Goal: Information Seeking & Learning: Check status

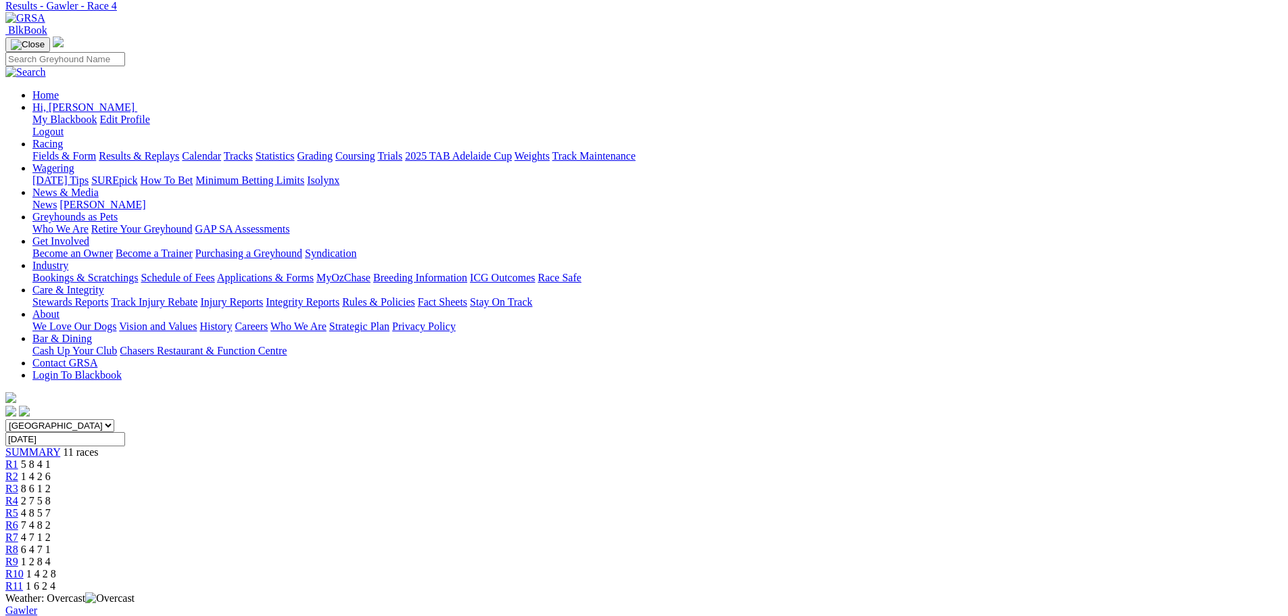
scroll to position [68, 0]
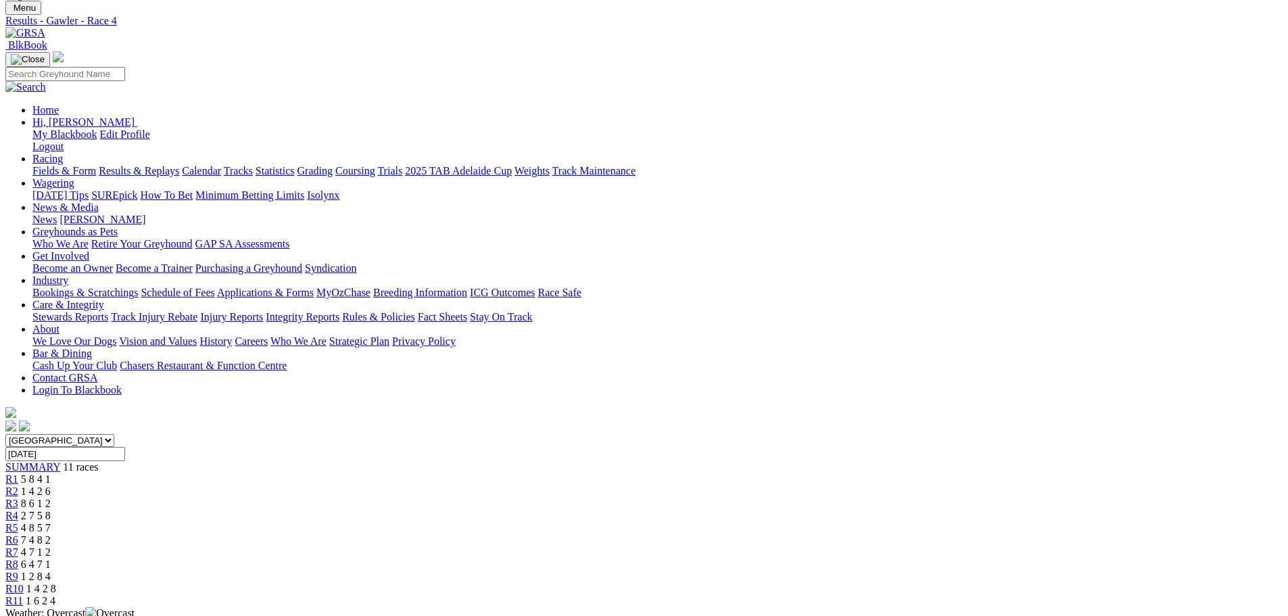
click at [18, 485] on span "R2" at bounding box center [11, 490] width 13 height 11
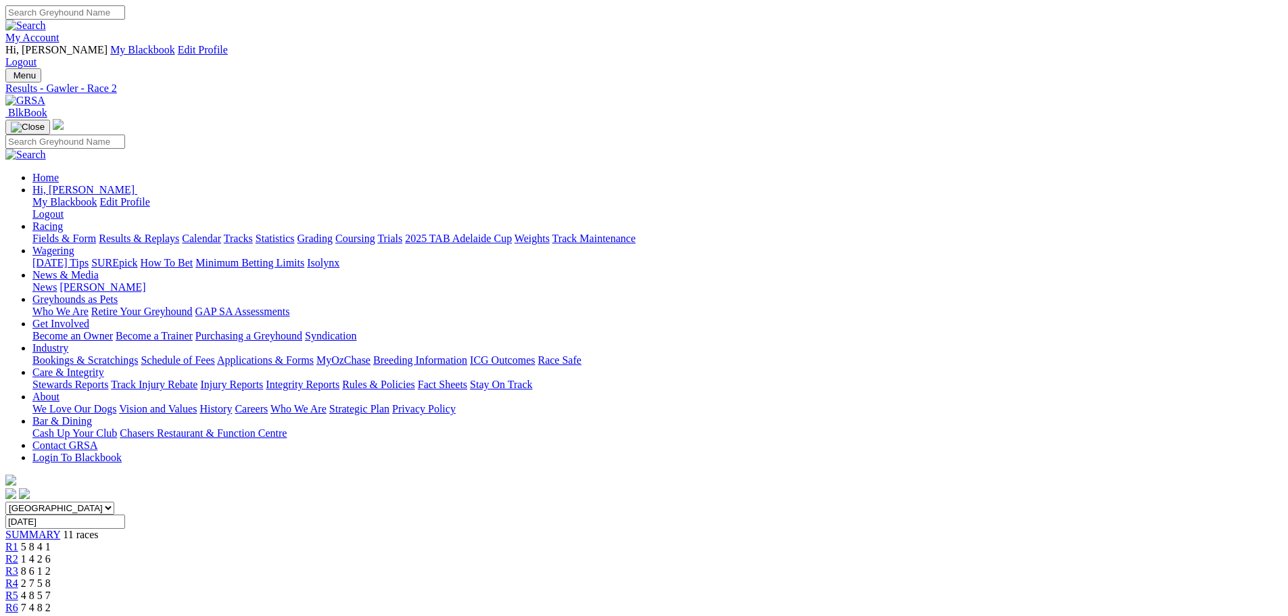
click at [18, 565] on link "R3" at bounding box center [11, 570] width 13 height 11
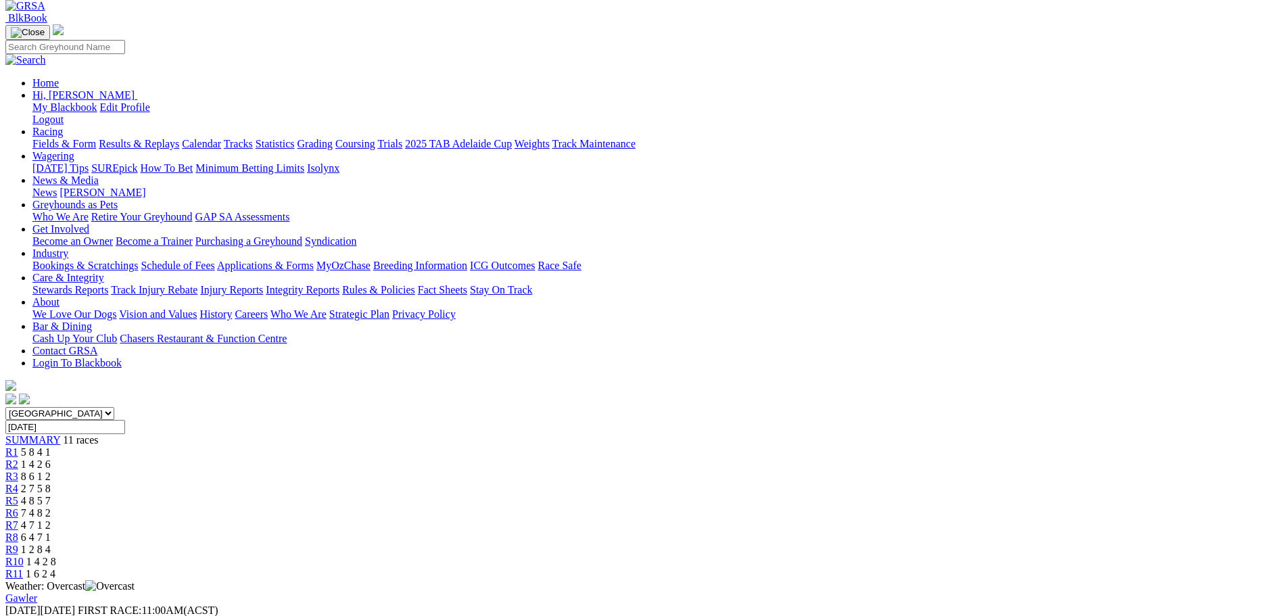
scroll to position [135, 0]
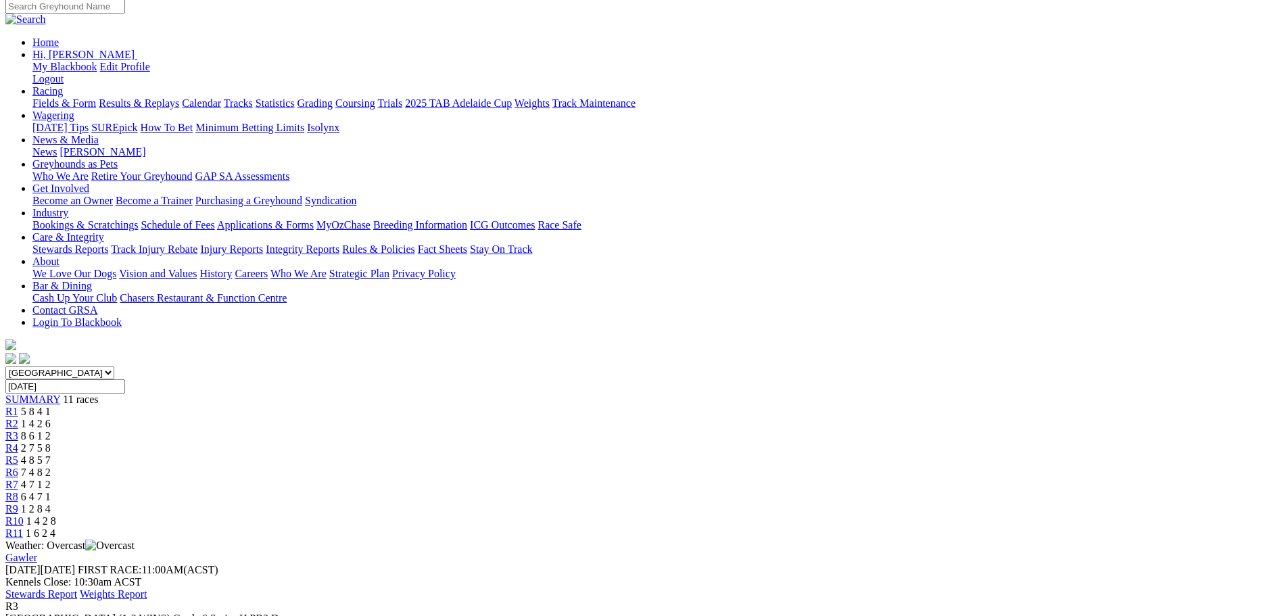
click at [684, 466] on div "R6 7 4 8 2" at bounding box center [643, 472] width 1277 height 12
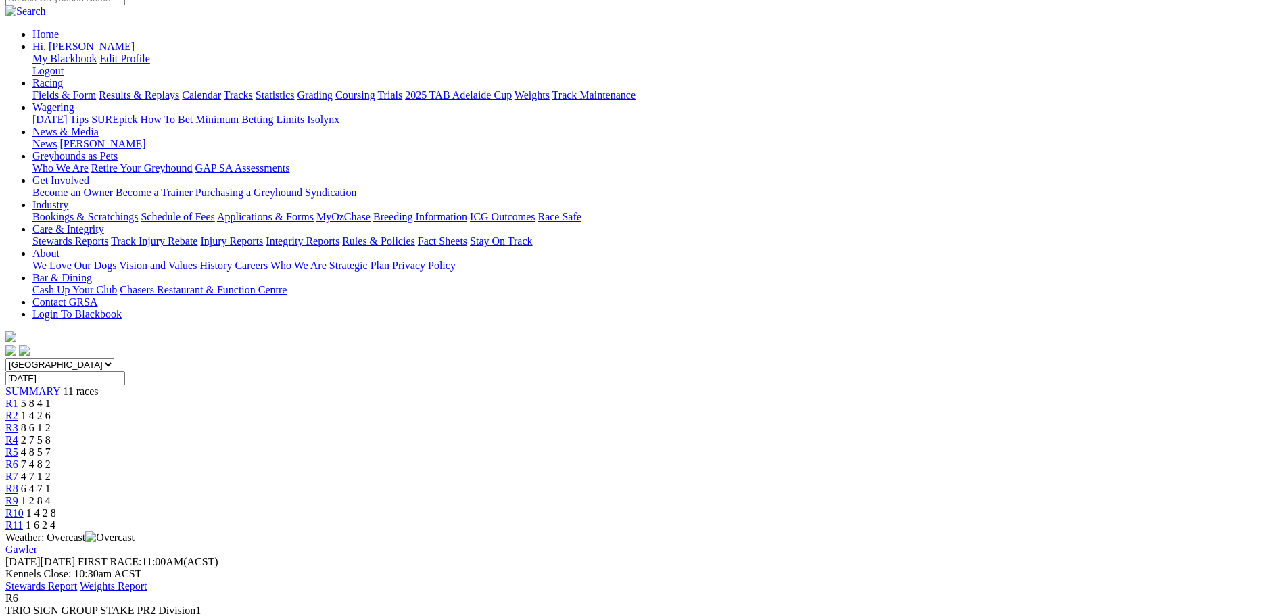
scroll to position [135, 0]
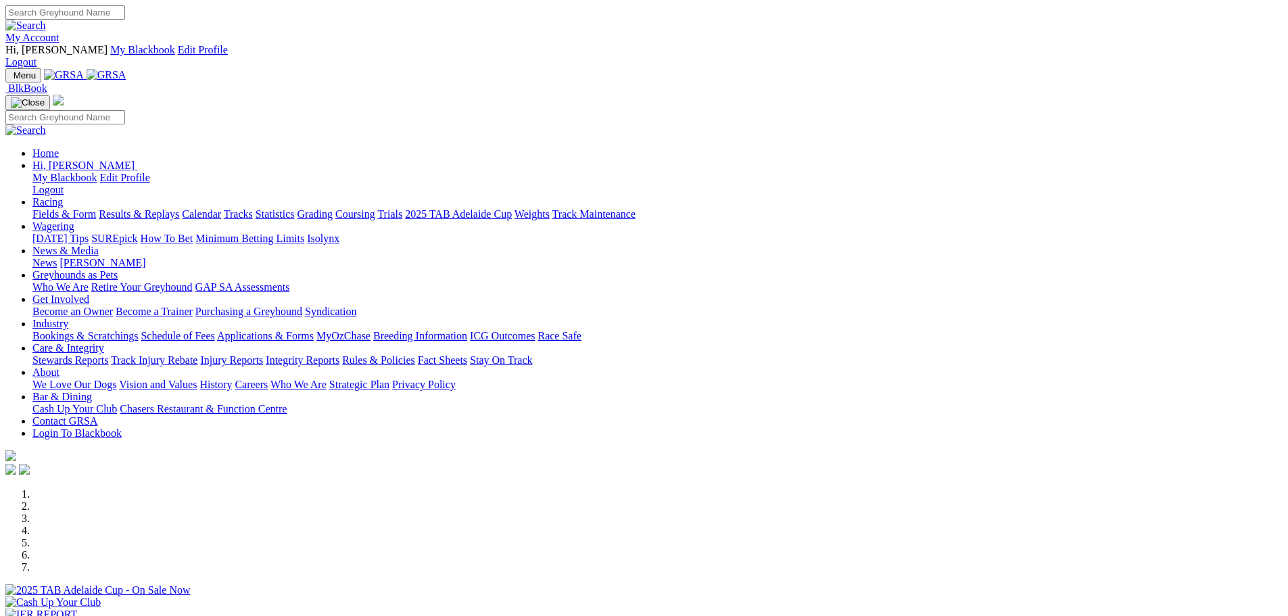
click at [59, 32] on link "My Account" at bounding box center [32, 37] width 54 height 11
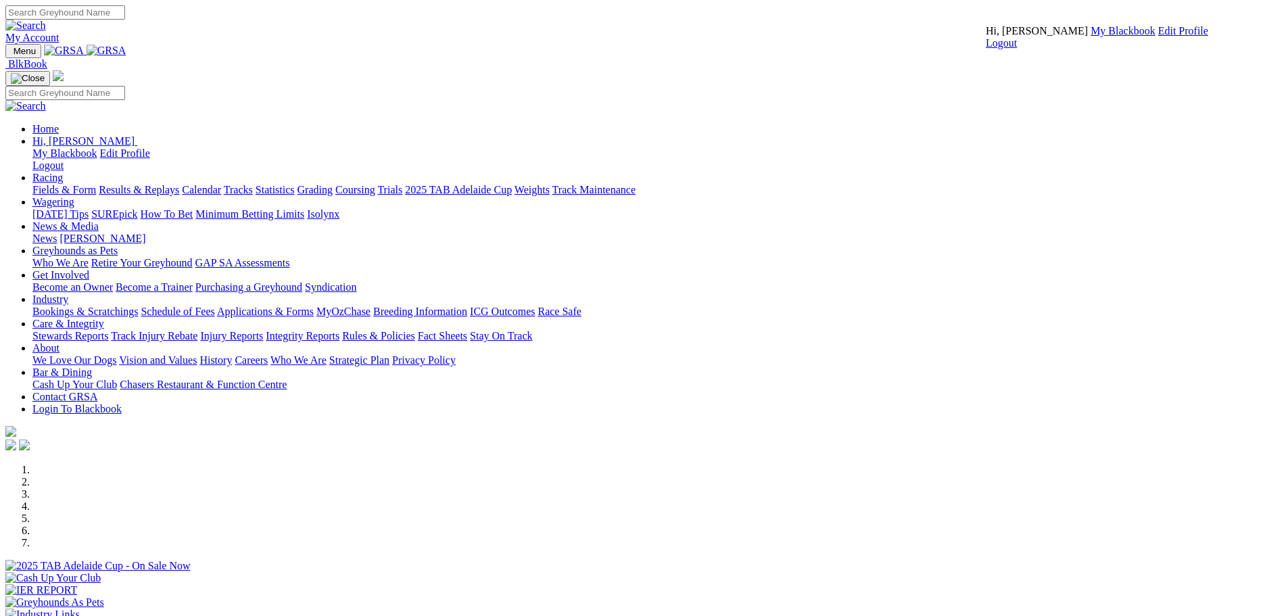
click at [1090, 36] on link "My Blackbook" at bounding box center [1122, 30] width 65 height 11
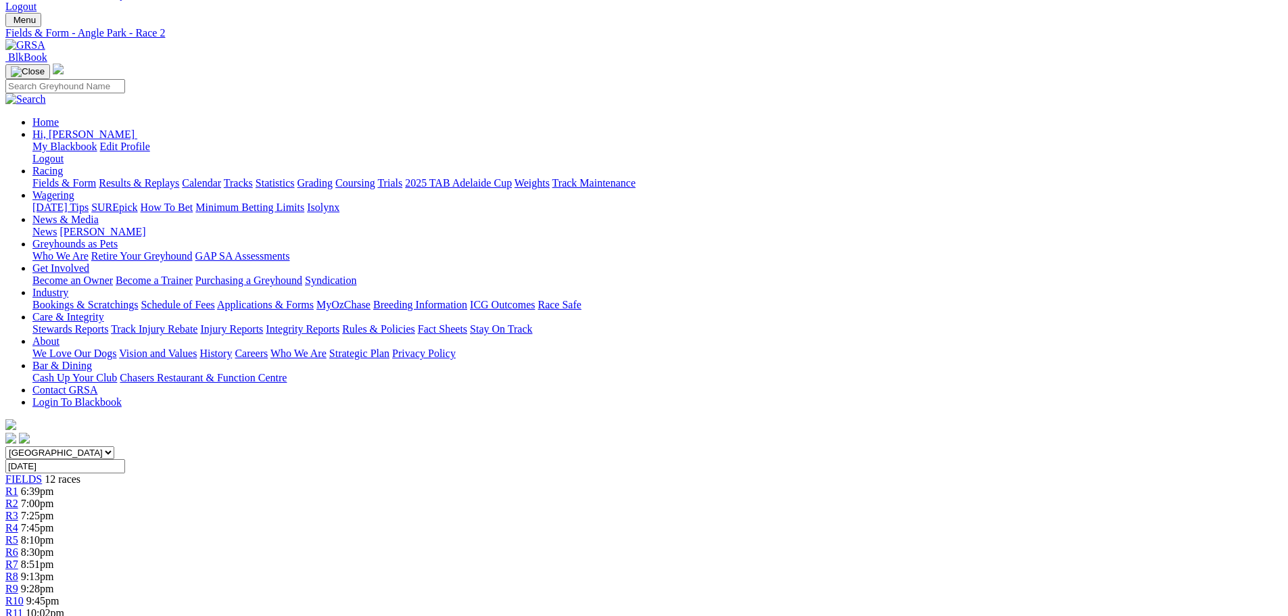
scroll to position [203, 0]
